Goal: Information Seeking & Learning: Learn about a topic

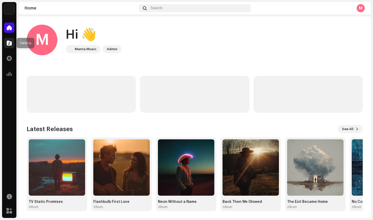
click at [11, 43] on span at bounding box center [9, 43] width 5 height 4
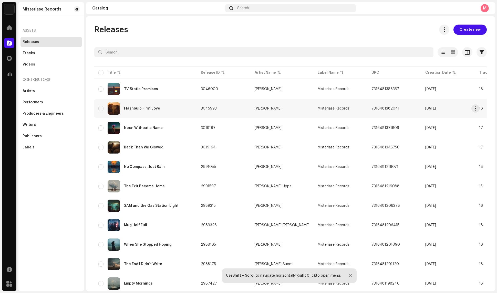
click at [200, 112] on td "3045993" at bounding box center [224, 108] width 54 height 18
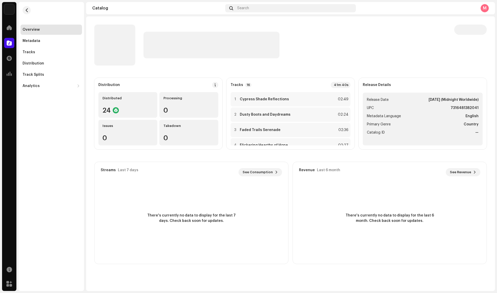
click at [23, 8] on re-m-nav-back at bounding box center [26, 13] width 12 height 23
click at [27, 12] on span "button" at bounding box center [27, 10] width 4 height 4
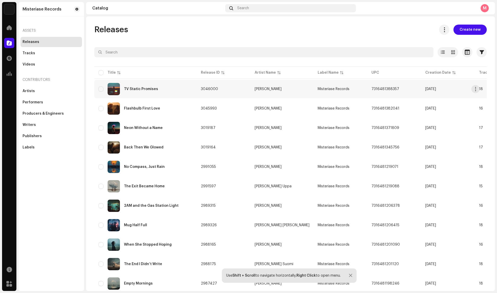
click at [173, 98] on td "TV Static Promises" at bounding box center [145, 89] width 102 height 18
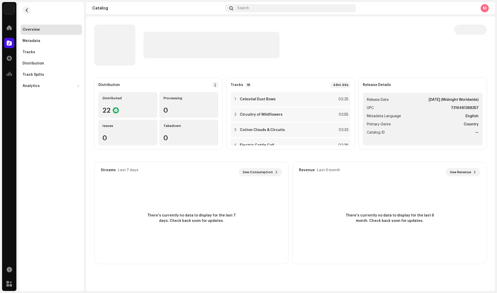
click at [22, 7] on re-m-nav-back at bounding box center [26, 13] width 12 height 23
click at [26, 9] on span "button" at bounding box center [27, 10] width 4 height 4
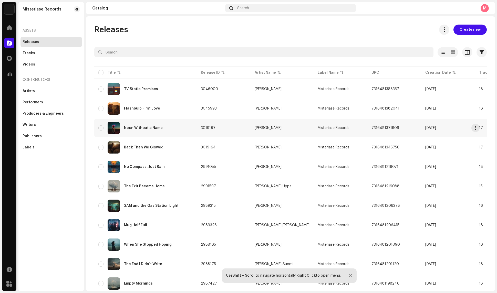
click at [175, 130] on div "Neon Without a Name" at bounding box center [145, 128] width 94 height 12
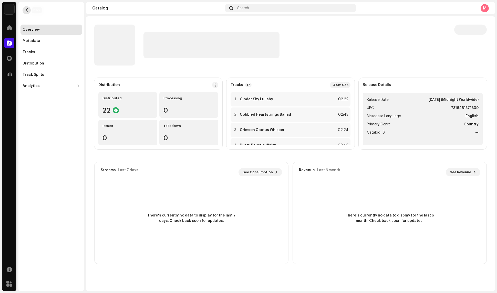
click at [24, 12] on button "button" at bounding box center [27, 10] width 8 height 8
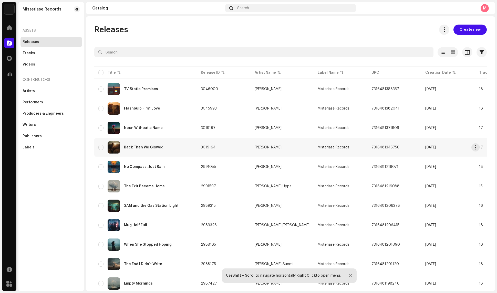
click at [135, 147] on div "Back Then We Glowed" at bounding box center [143, 148] width 39 height 4
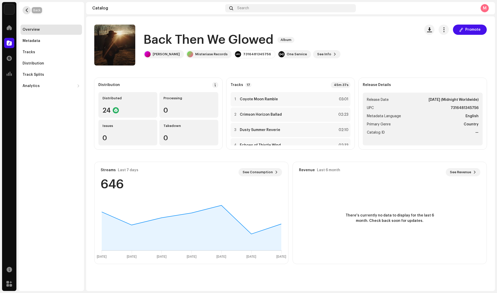
click at [25, 7] on button "button" at bounding box center [27, 10] width 8 height 8
